Goal: Entertainment & Leisure: Consume media (video, audio)

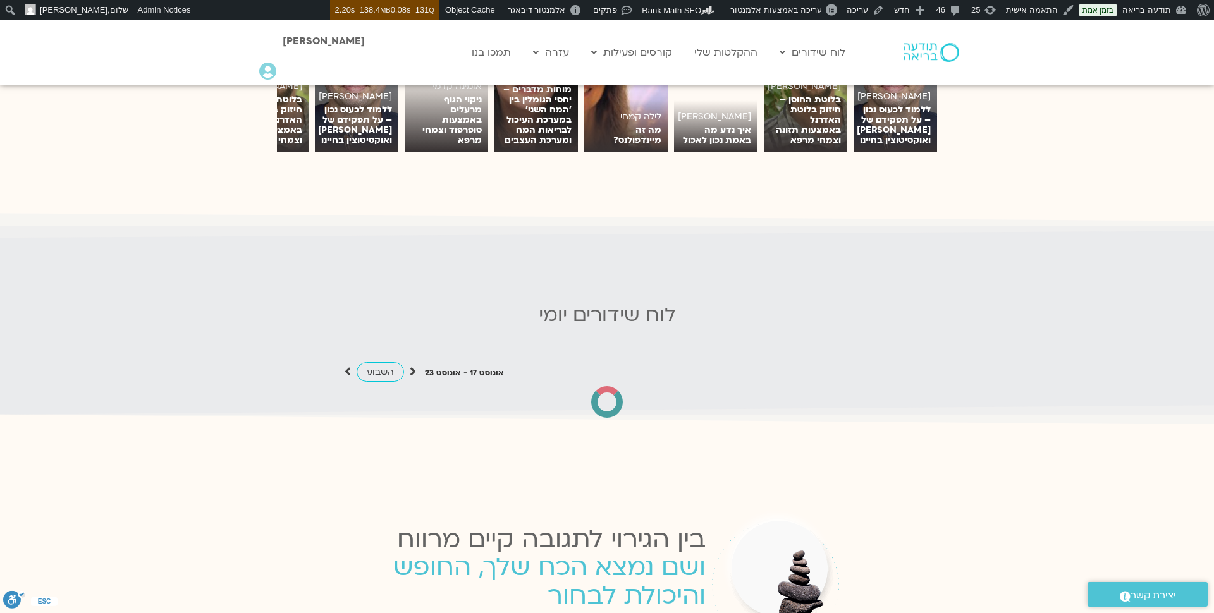
scroll to position [1121, 0]
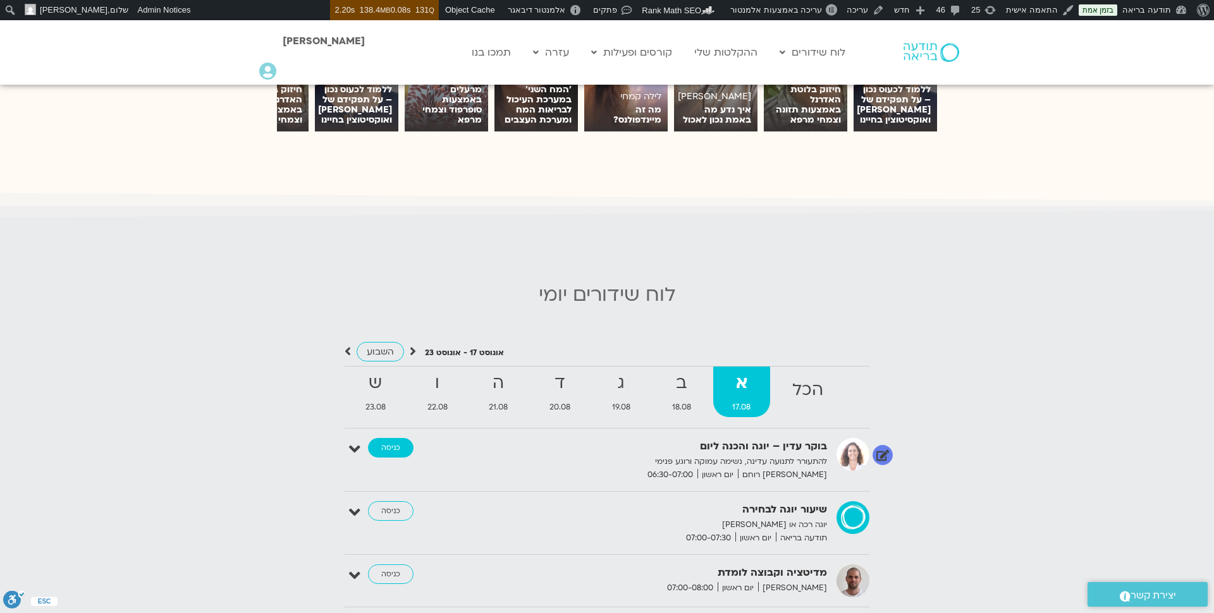
click at [392, 438] on link "כניסה" at bounding box center [391, 448] width 46 height 20
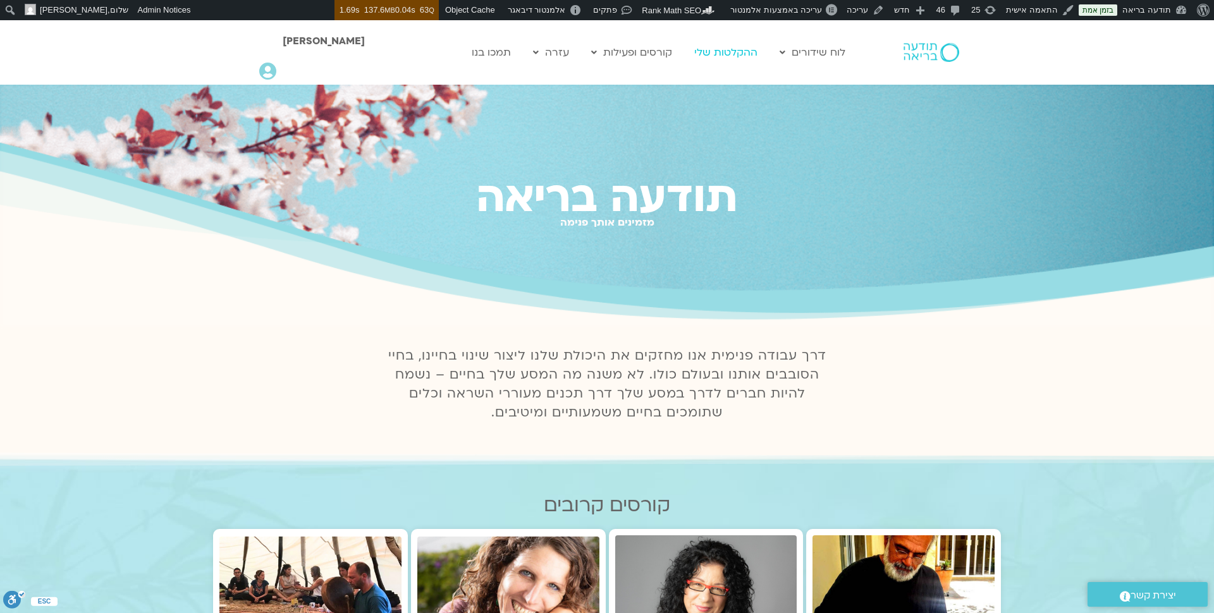
click at [738, 47] on link "ההקלטות שלי" at bounding box center [726, 52] width 76 height 24
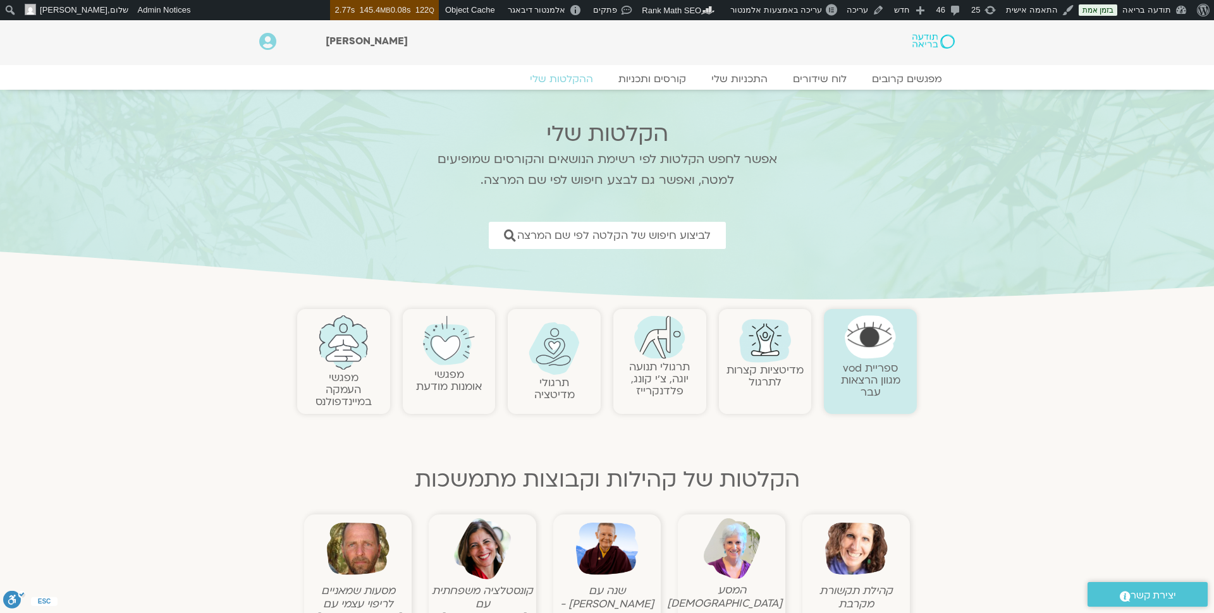
click at [663, 370] on link "תרגולי תנועה יוגה, צ׳י קונג, פלדנקרייז" at bounding box center [659, 379] width 61 height 39
